Goal: Check status: Check status

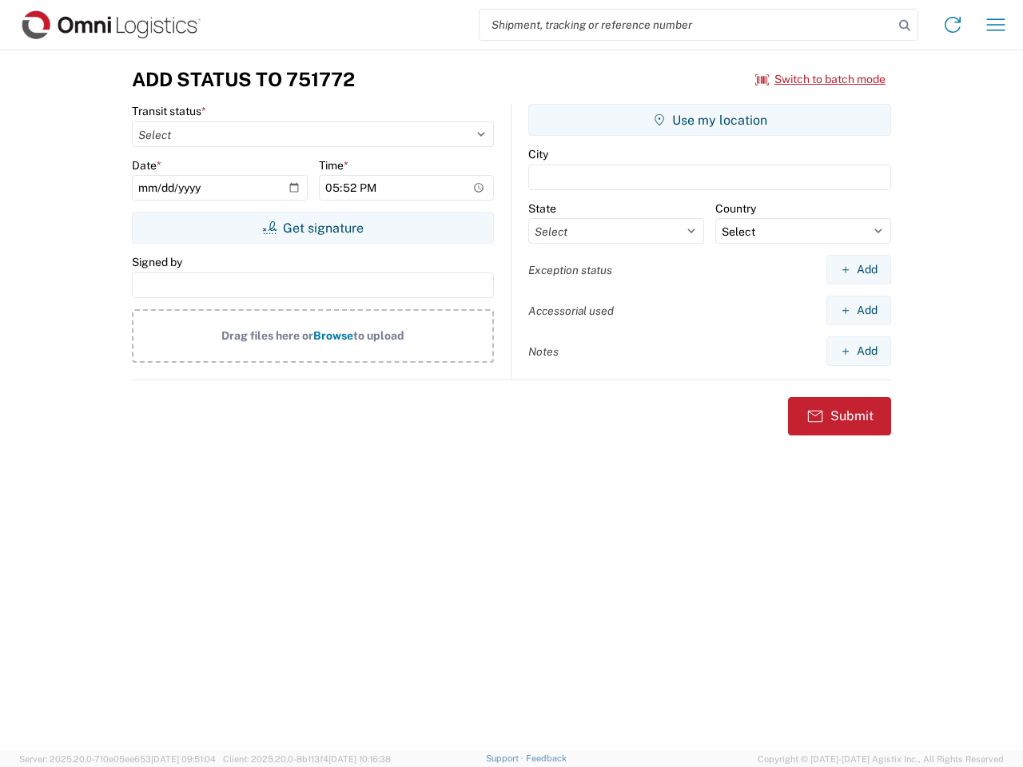
click at [687, 25] on input "search" at bounding box center [687, 25] width 414 height 30
click at [905, 26] on icon at bounding box center [905, 25] width 22 height 22
click at [953, 25] on icon at bounding box center [953, 25] width 26 height 26
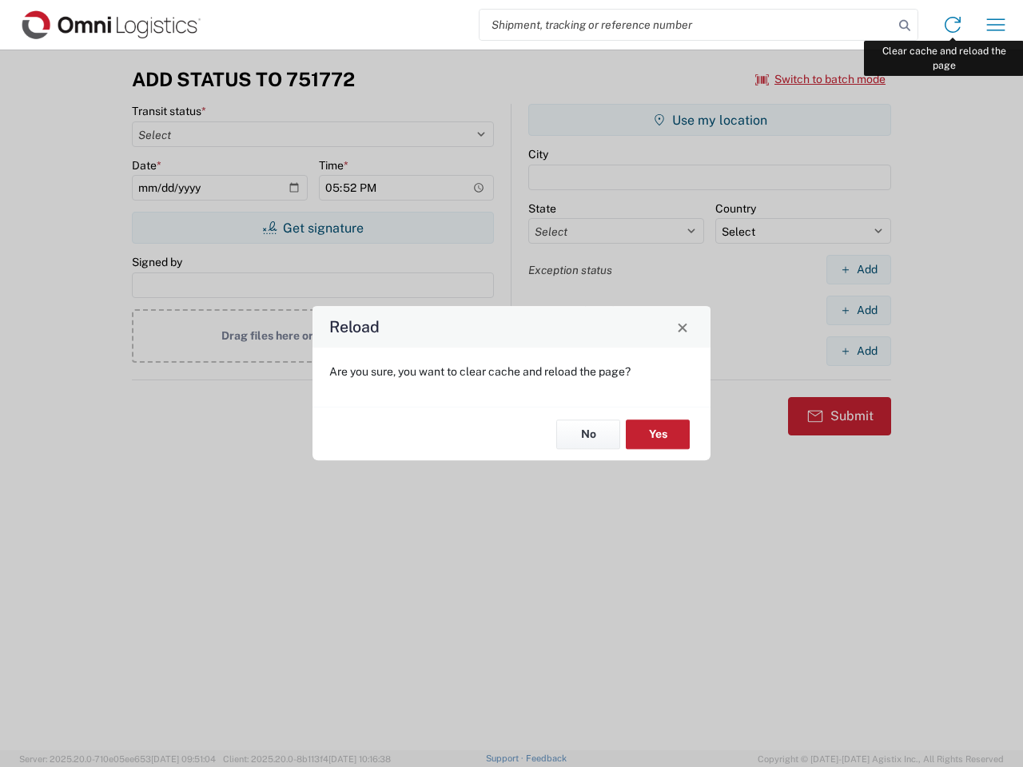
click at [996, 25] on div "Reload Are you sure, you want to clear cache and reload the page? No Yes" at bounding box center [511, 383] width 1023 height 767
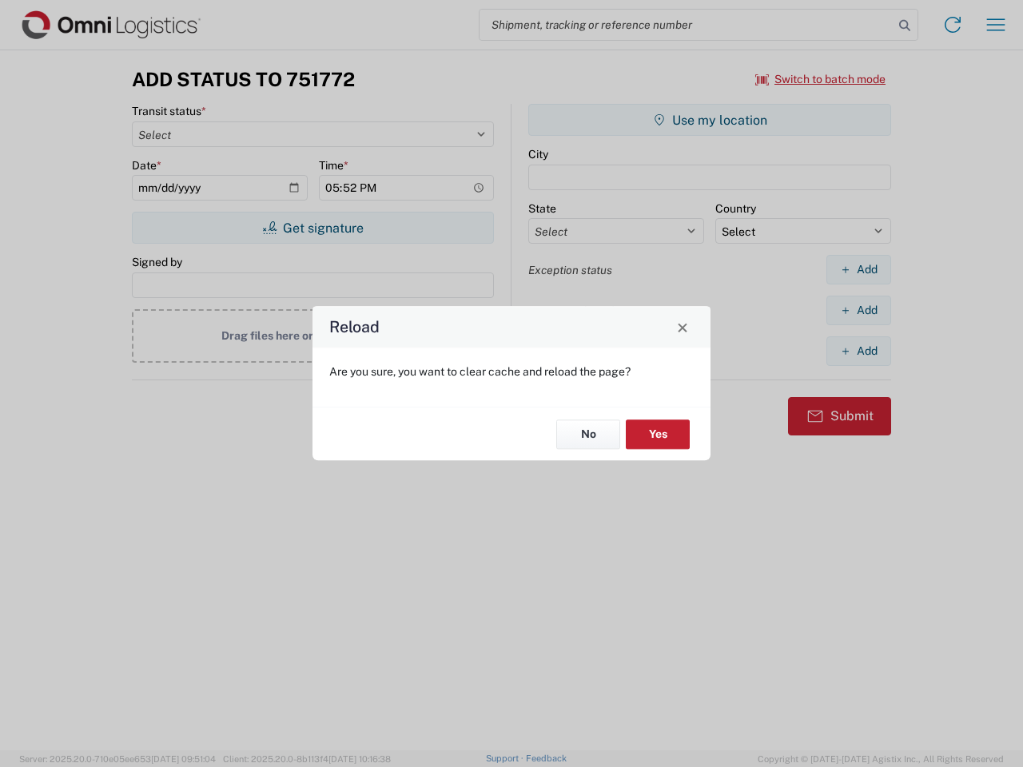
click at [821, 79] on div "Reload Are you sure, you want to clear cache and reload the page? No Yes" at bounding box center [511, 383] width 1023 height 767
click at [313, 228] on div "Reload Are you sure, you want to clear cache and reload the page? No Yes" at bounding box center [511, 383] width 1023 height 767
click at [710, 120] on div "Reload Are you sure, you want to clear cache and reload the page? No Yes" at bounding box center [511, 383] width 1023 height 767
click at [859, 269] on div "Reload Are you sure, you want to clear cache and reload the page? No Yes" at bounding box center [511, 383] width 1023 height 767
click at [859, 310] on div "Reload Are you sure, you want to clear cache and reload the page? No Yes" at bounding box center [511, 383] width 1023 height 767
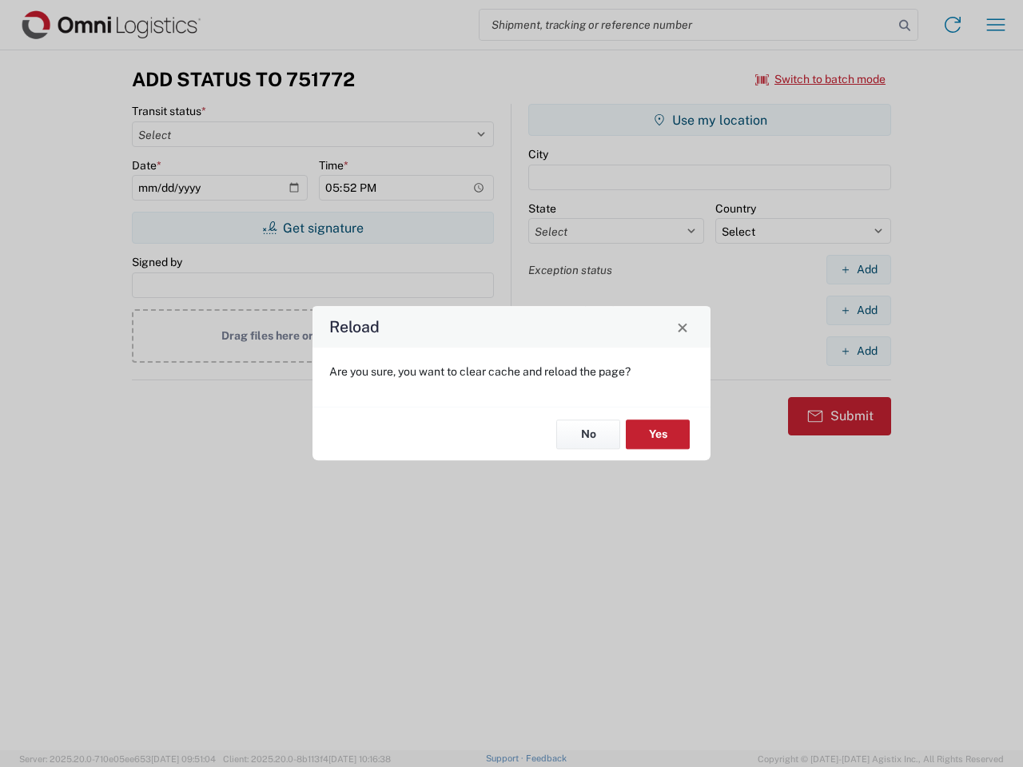
click at [859, 351] on div "Reload Are you sure, you want to clear cache and reload the page? No Yes" at bounding box center [511, 383] width 1023 height 767
